Goal: Task Accomplishment & Management: Use online tool/utility

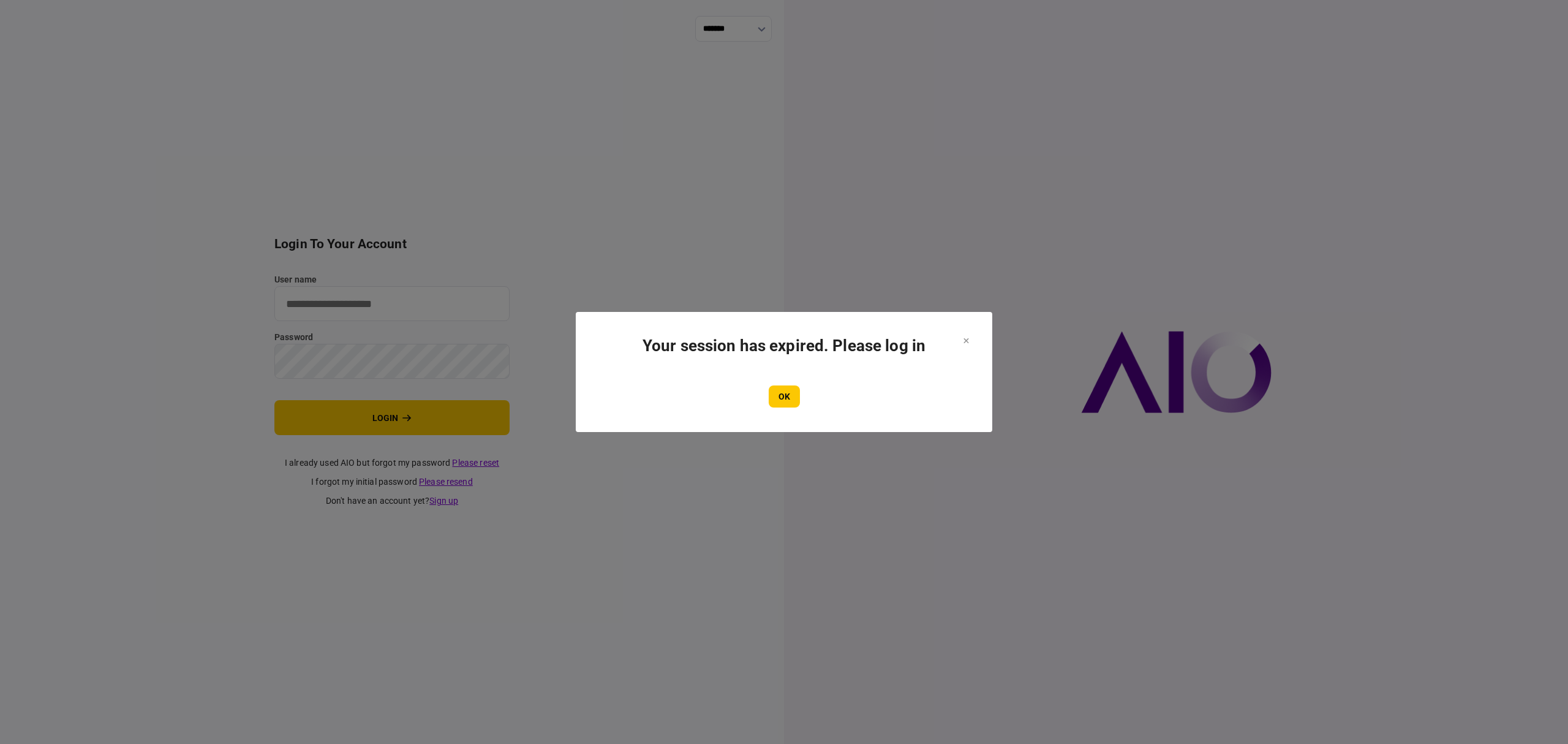
type input "*******"
click at [782, 403] on button "OK" at bounding box center [784, 396] width 31 height 22
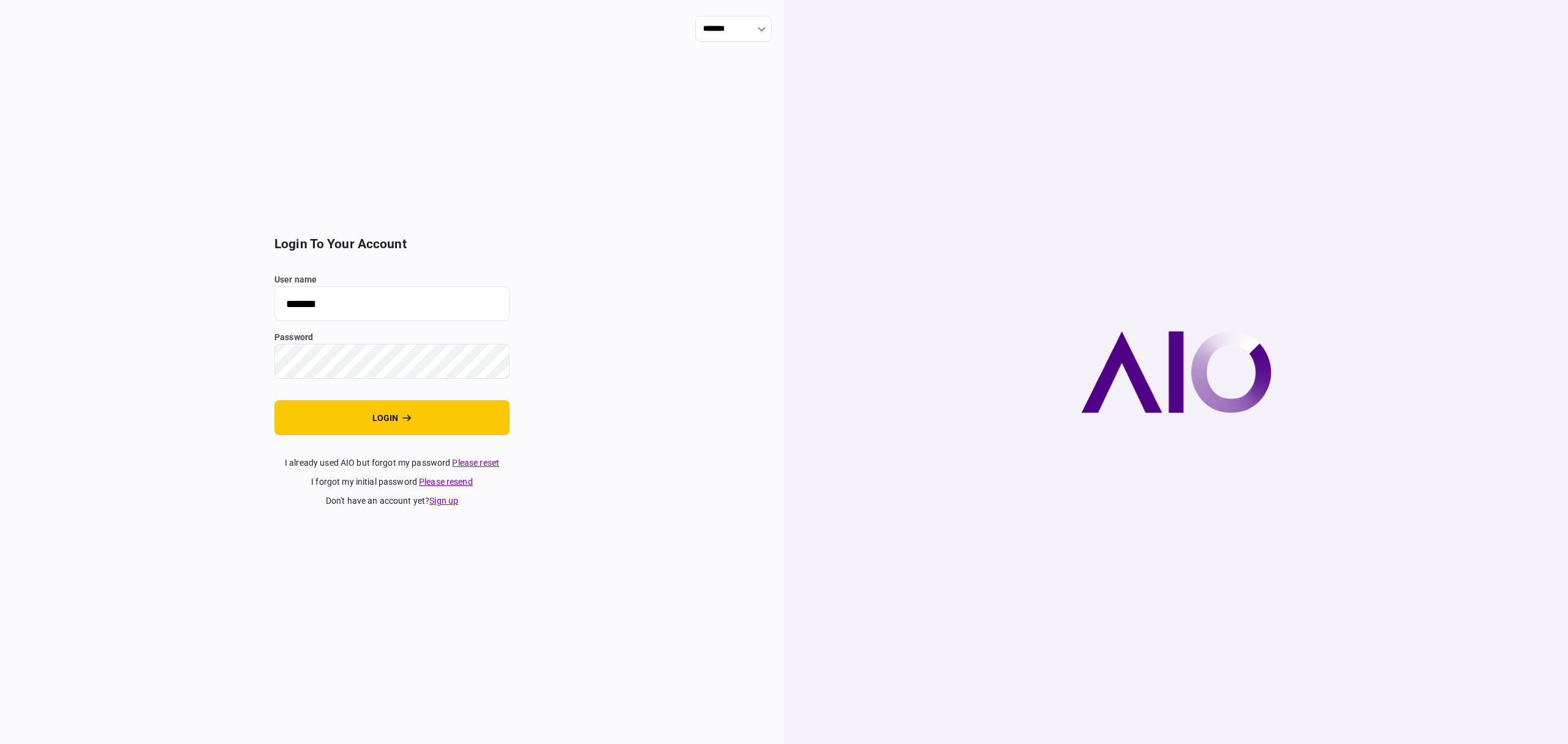
drag, startPoint x: 789, startPoint y: 401, endPoint x: 729, endPoint y: 408, distance: 60.4
click at [790, 401] on div at bounding box center [1175, 372] width 784 height 744
drag, startPoint x: 382, startPoint y: 422, endPoint x: 425, endPoint y: 602, distance: 185.1
click at [403, 422] on button "login" at bounding box center [392, 417] width 235 height 35
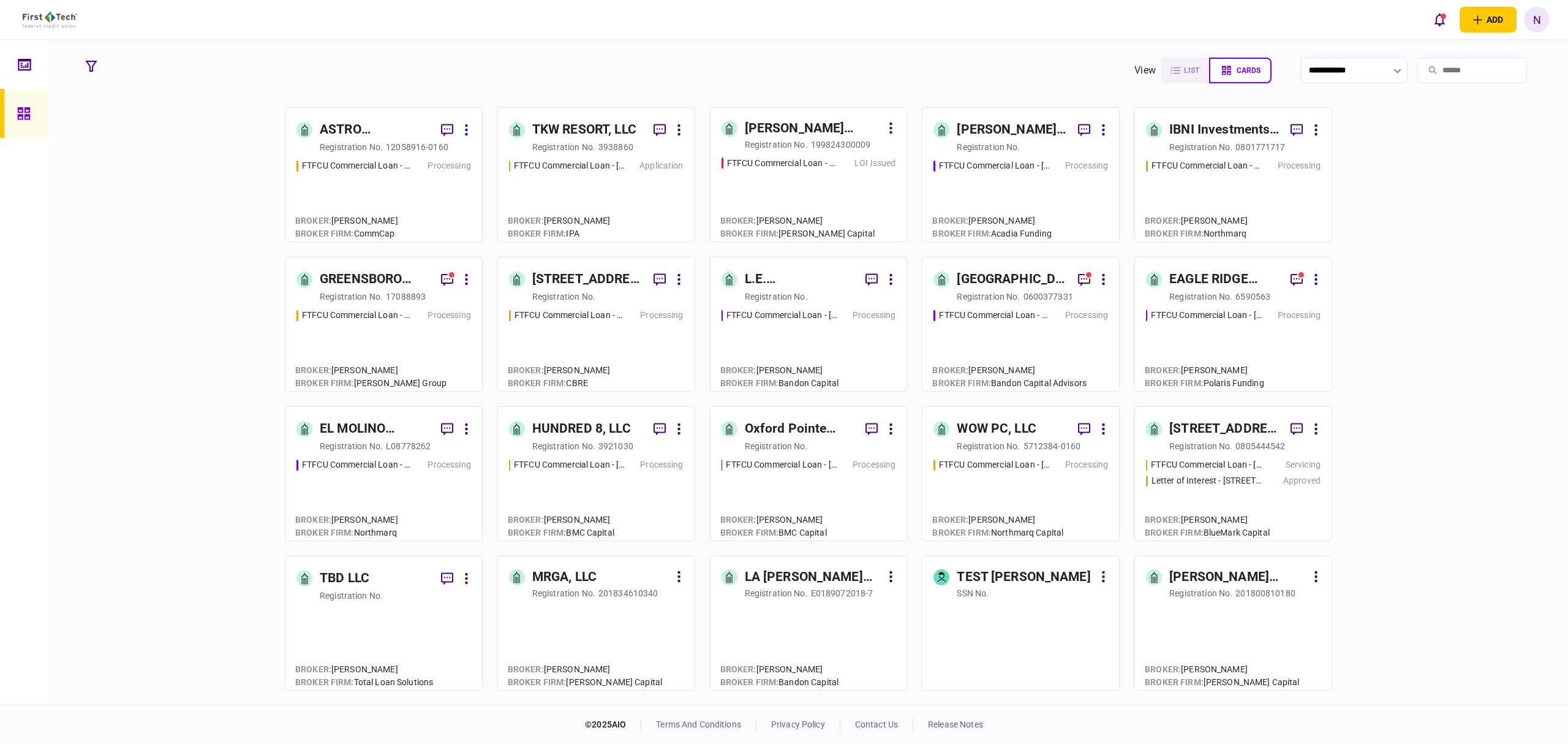
drag, startPoint x: 88, startPoint y: 64, endPoint x: 124, endPoint y: 242, distance: 181.6
click at [88, 64] on icon "button" at bounding box center [91, 65] width 11 height 11
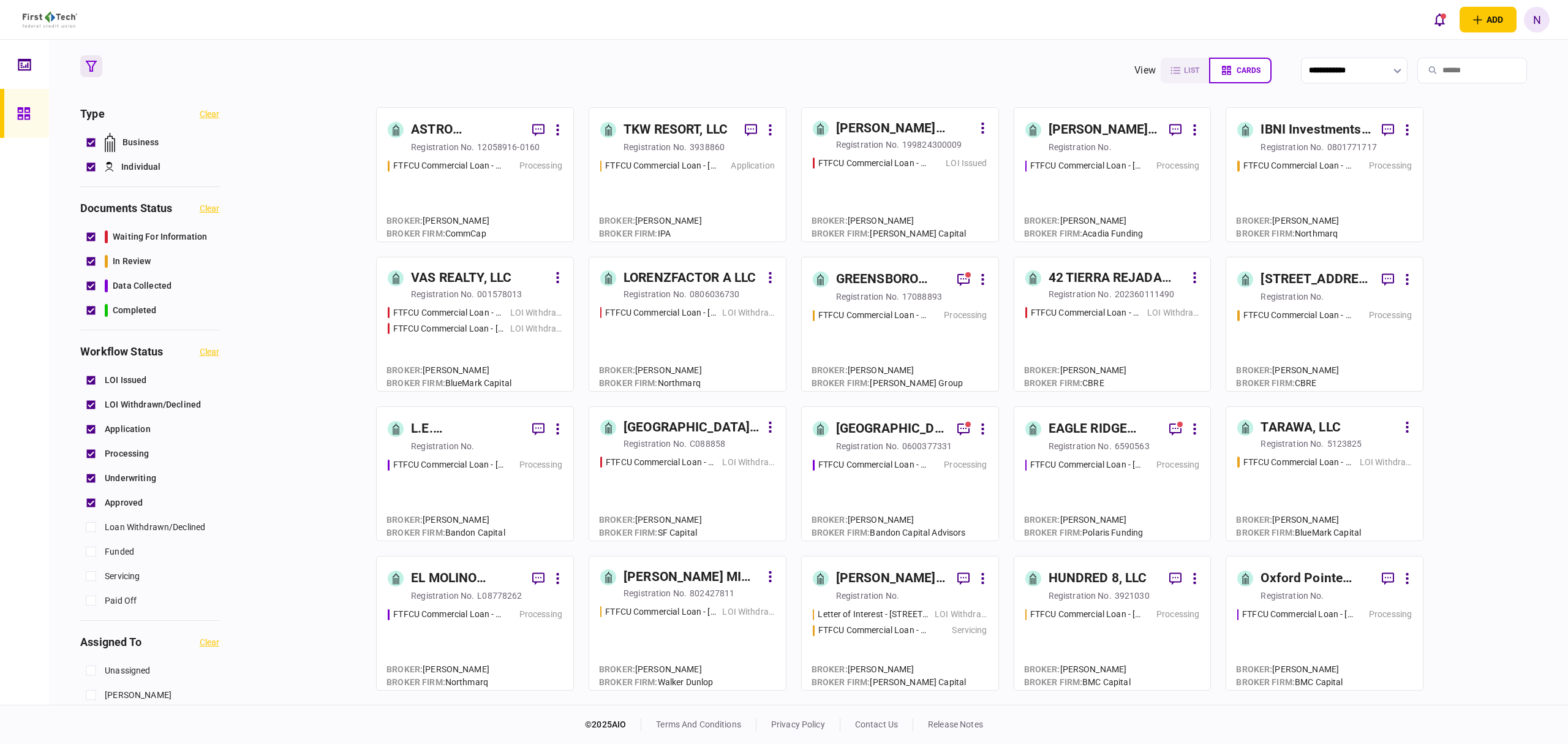
click at [498, 284] on div "VAS REALTY, LLC" at bounding box center [461, 278] width 100 height 20
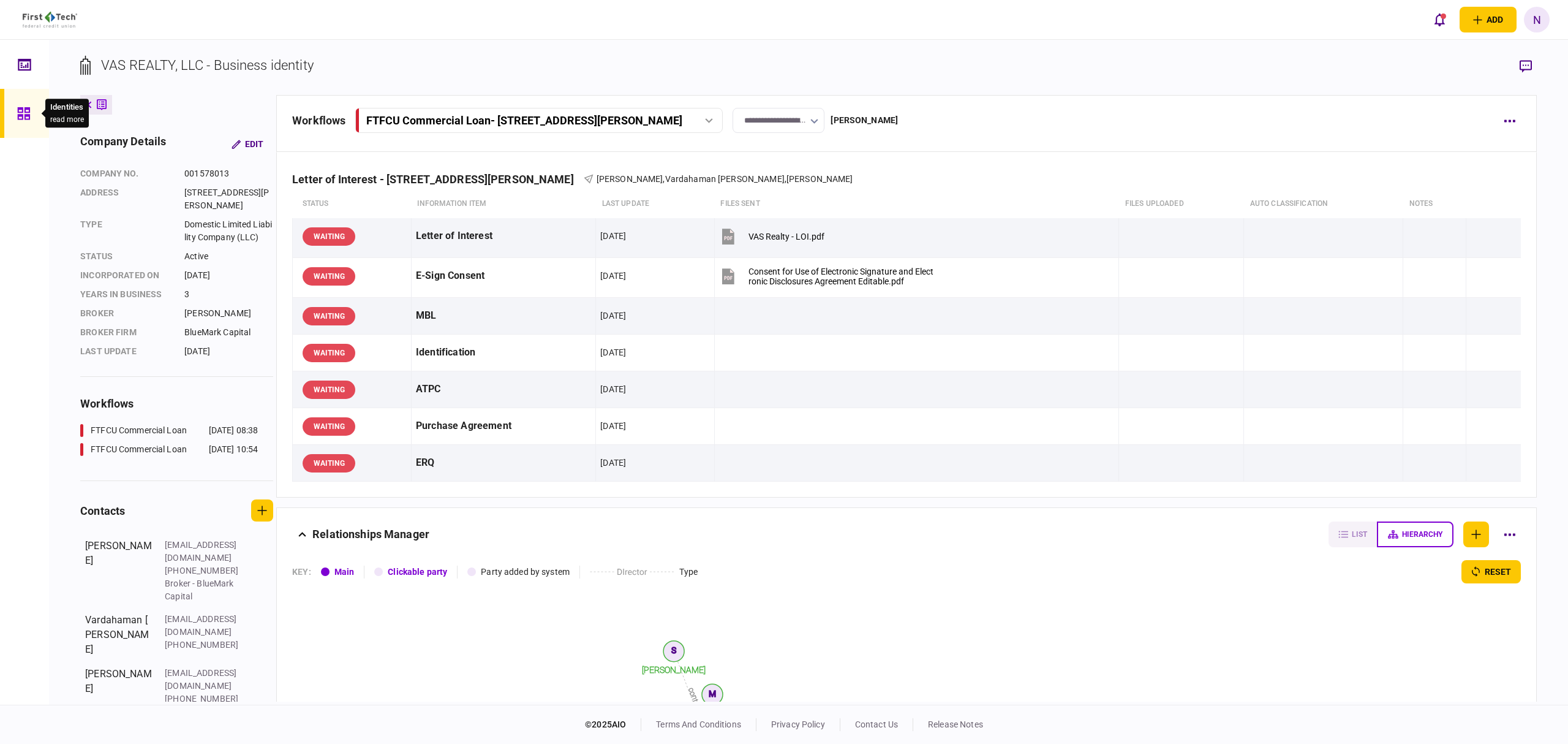
drag, startPoint x: 31, startPoint y: 116, endPoint x: 25, endPoint y: 123, distance: 9.2
click at [32, 118] on div at bounding box center [27, 113] width 20 height 49
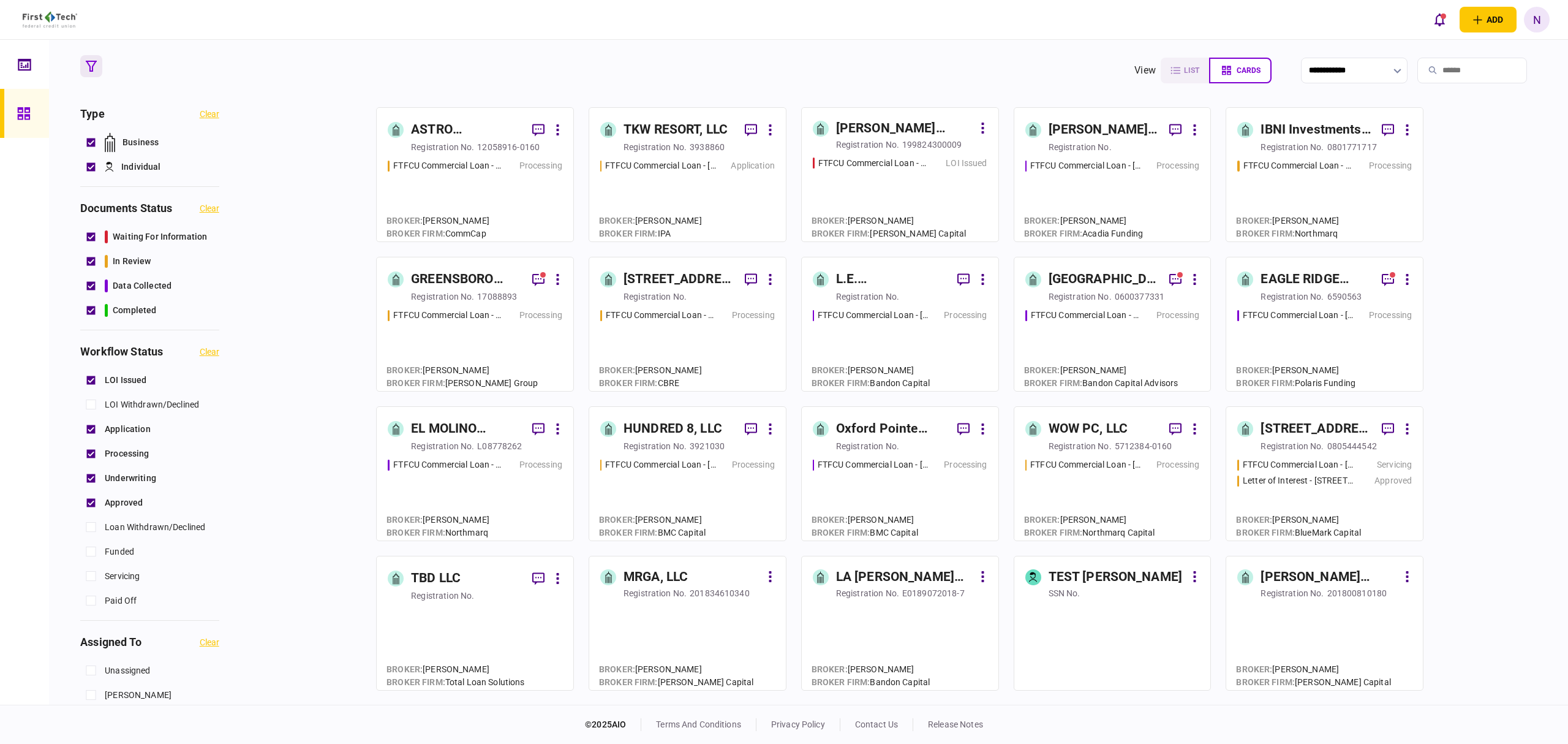
click at [676, 144] on div "registration no." at bounding box center [655, 147] width 63 height 12
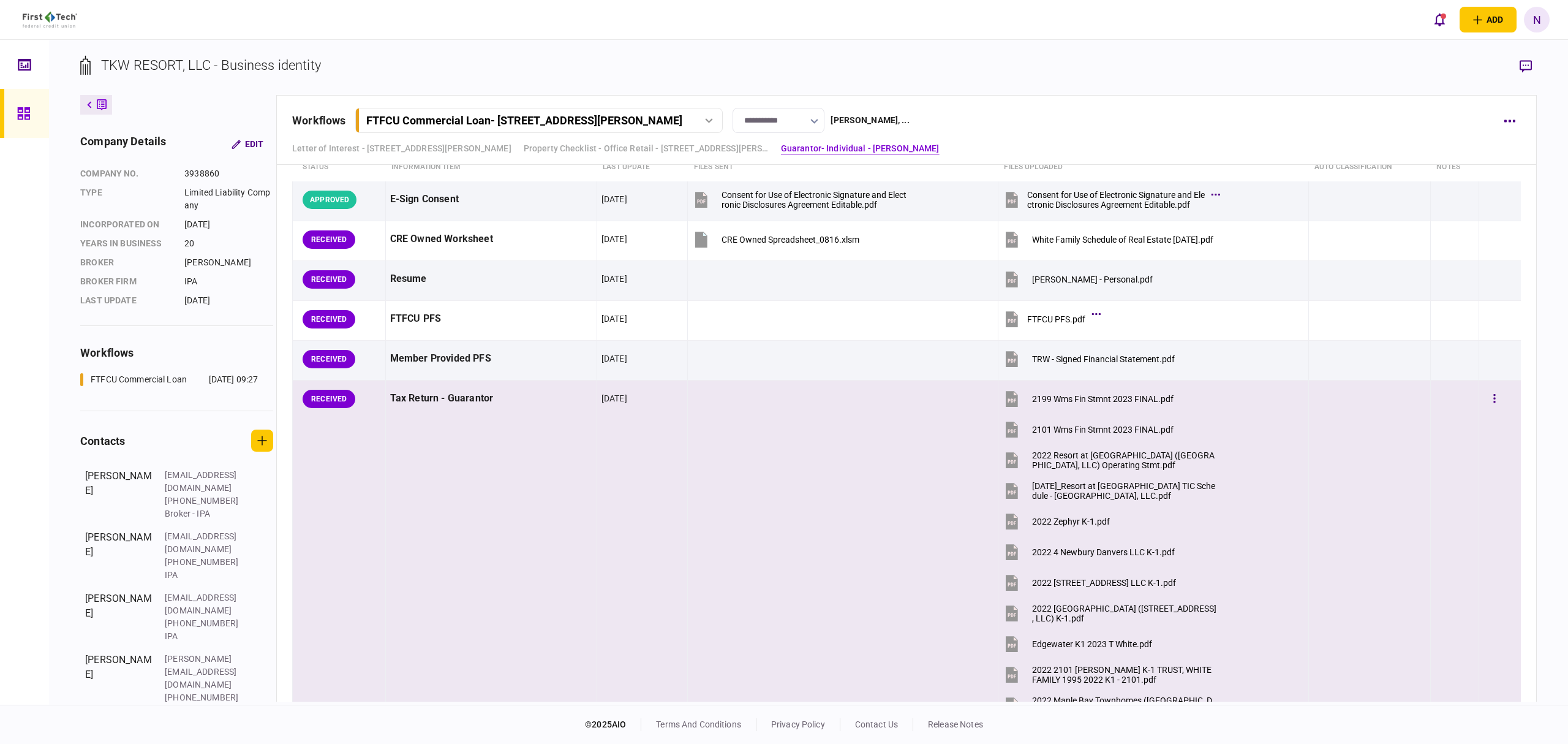
scroll to position [1470, 0]
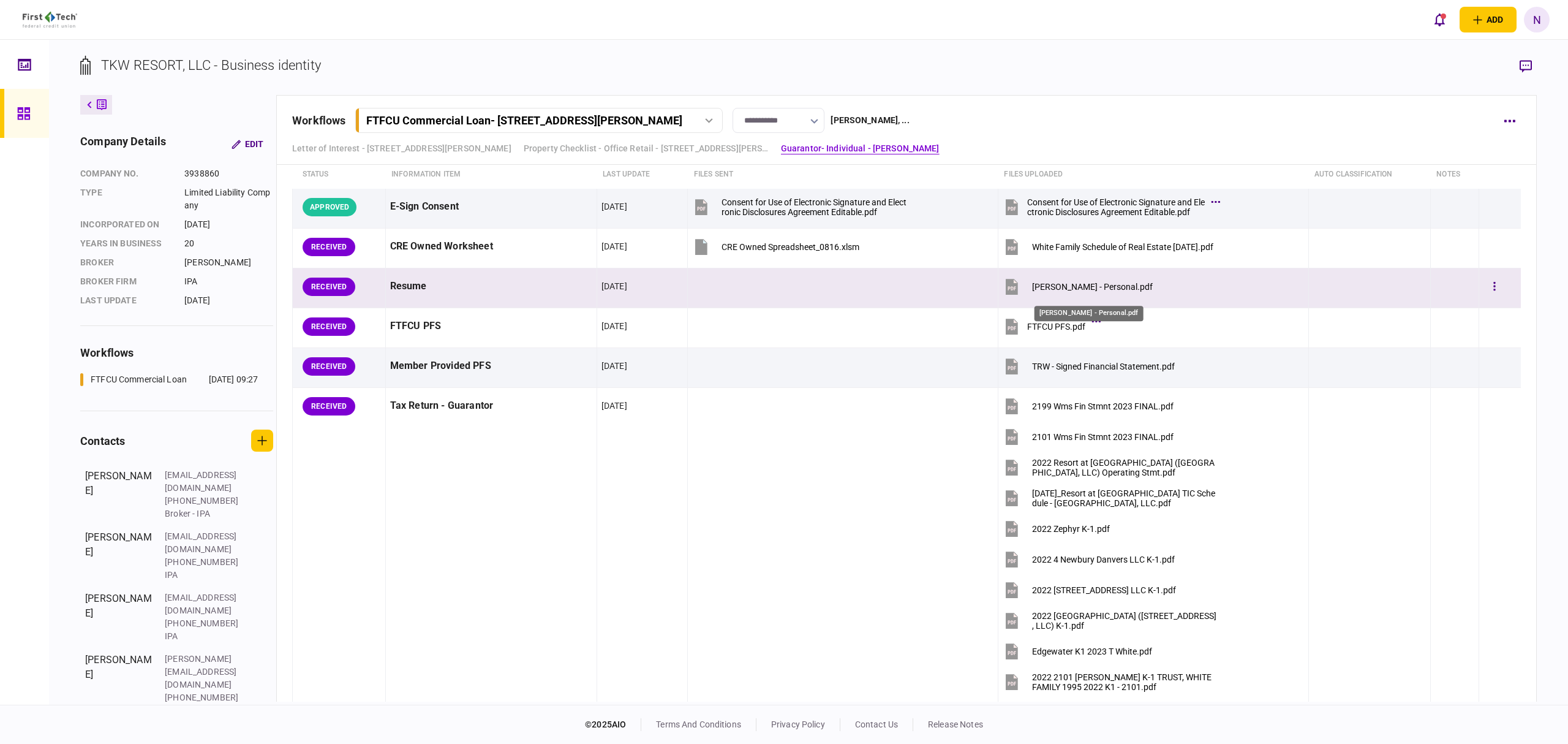
click at [1079, 292] on div "Thomas R. White - Personal.pdf" at bounding box center [1092, 286] width 121 height 10
click at [1490, 297] on button "button" at bounding box center [1494, 287] width 22 height 22
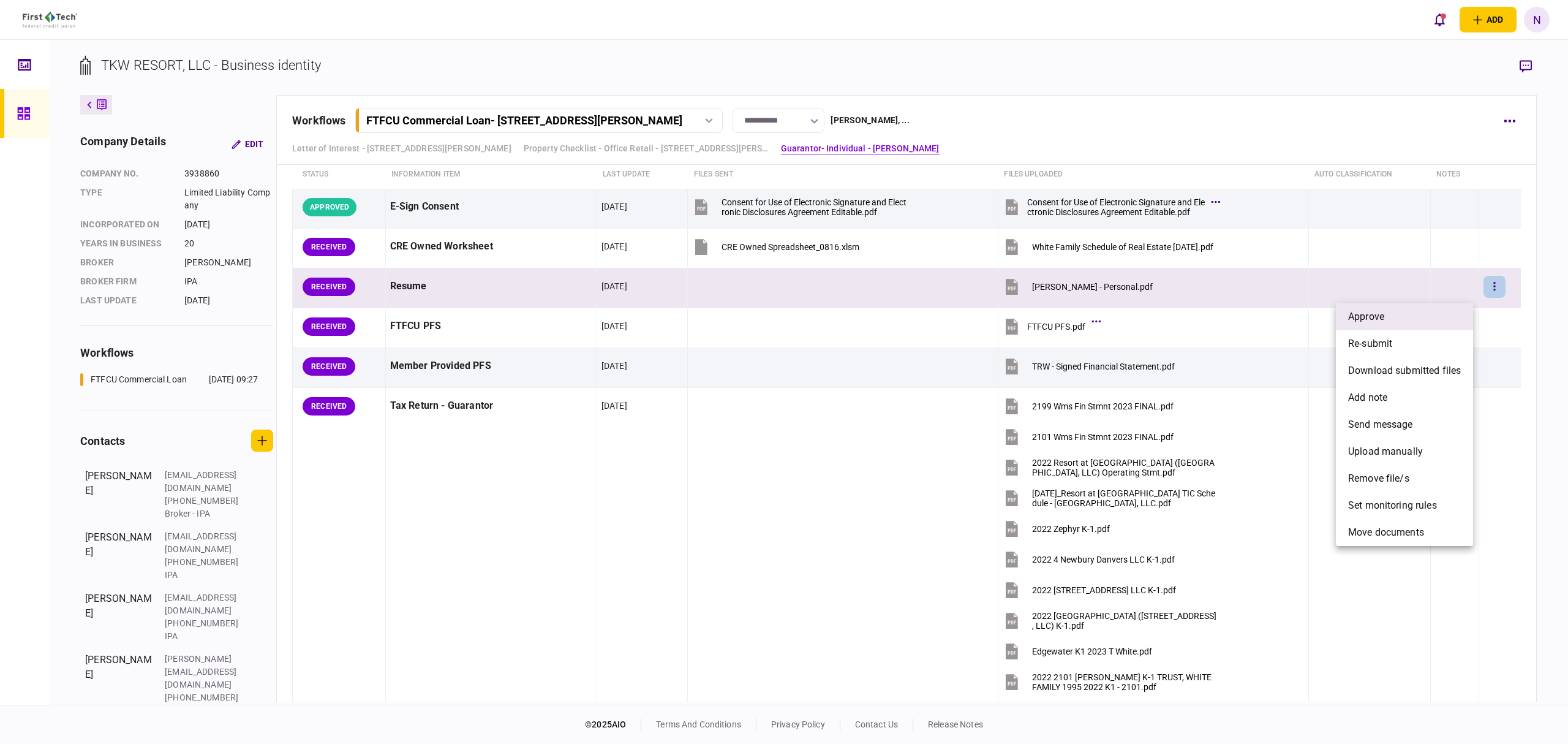
click at [1365, 315] on span "approve" at bounding box center [1366, 317] width 36 height 15
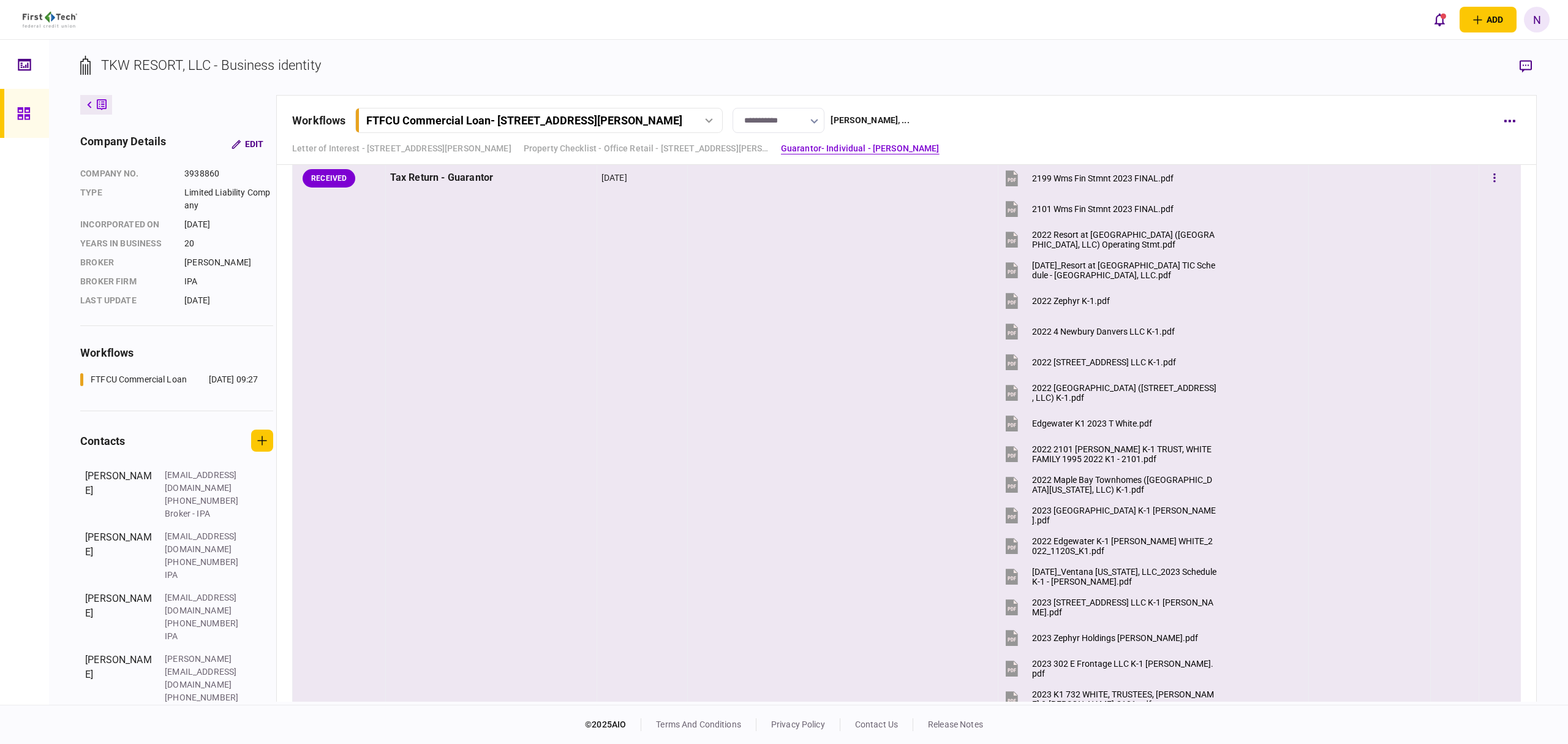
scroll to position [1797, 0]
